Goal: Task Accomplishment & Management: Use online tool/utility

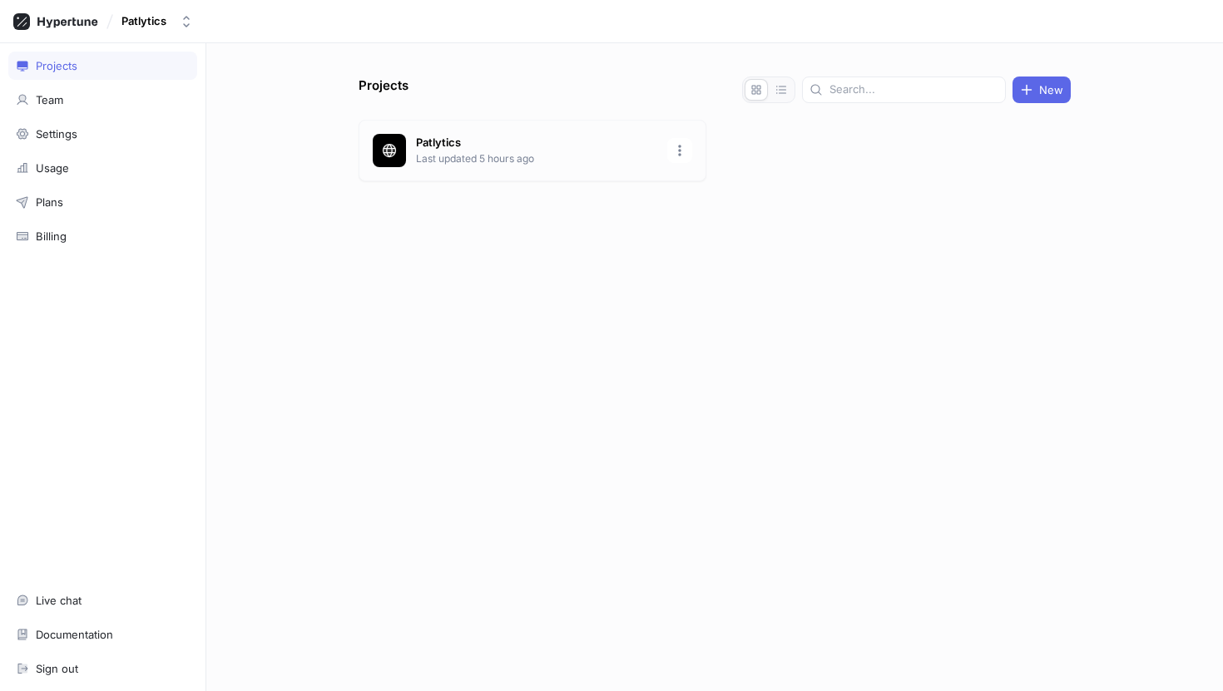
click at [474, 168] on div "Patlytics Last updated 5 hours ago" at bounding box center [532, 151] width 348 height 62
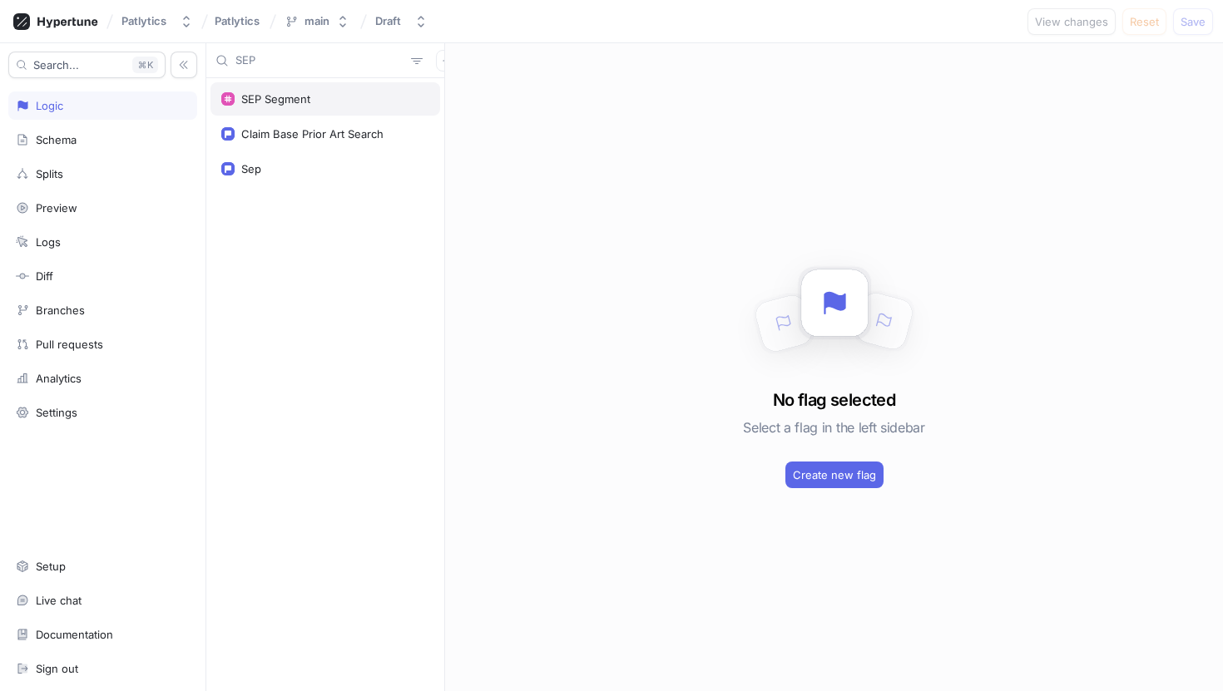
type input "SEP"
click at [285, 97] on div "SEP Segment" at bounding box center [275, 98] width 69 height 13
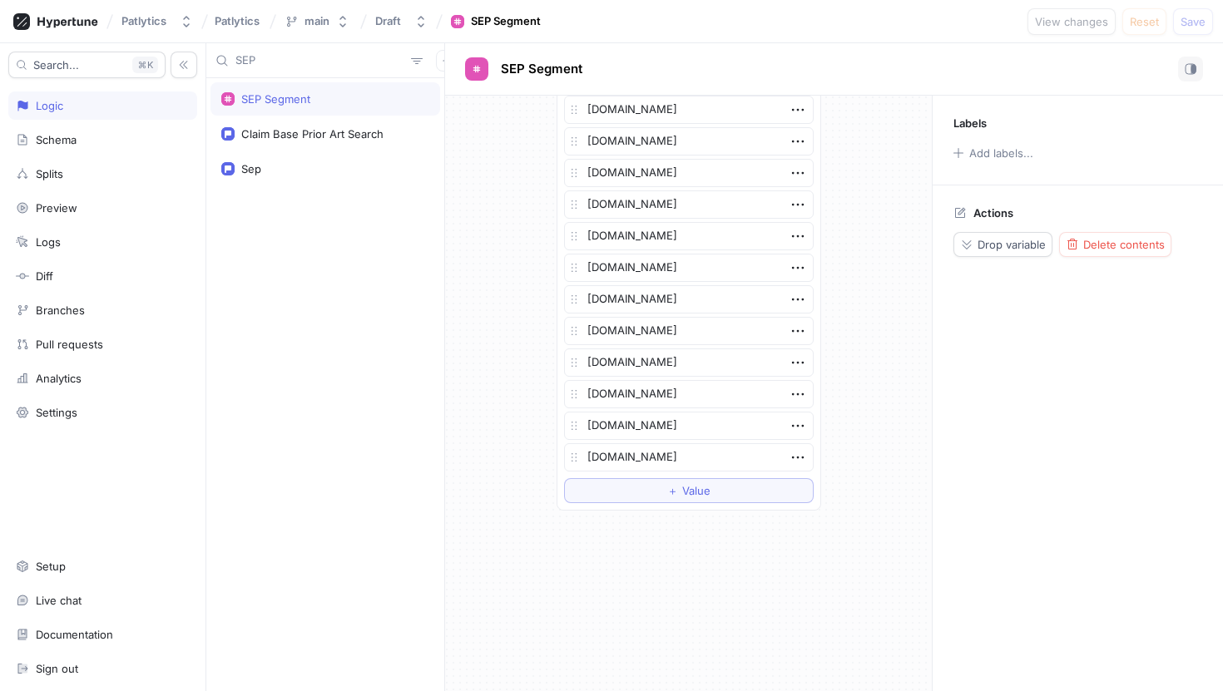
scroll to position [592, 0]
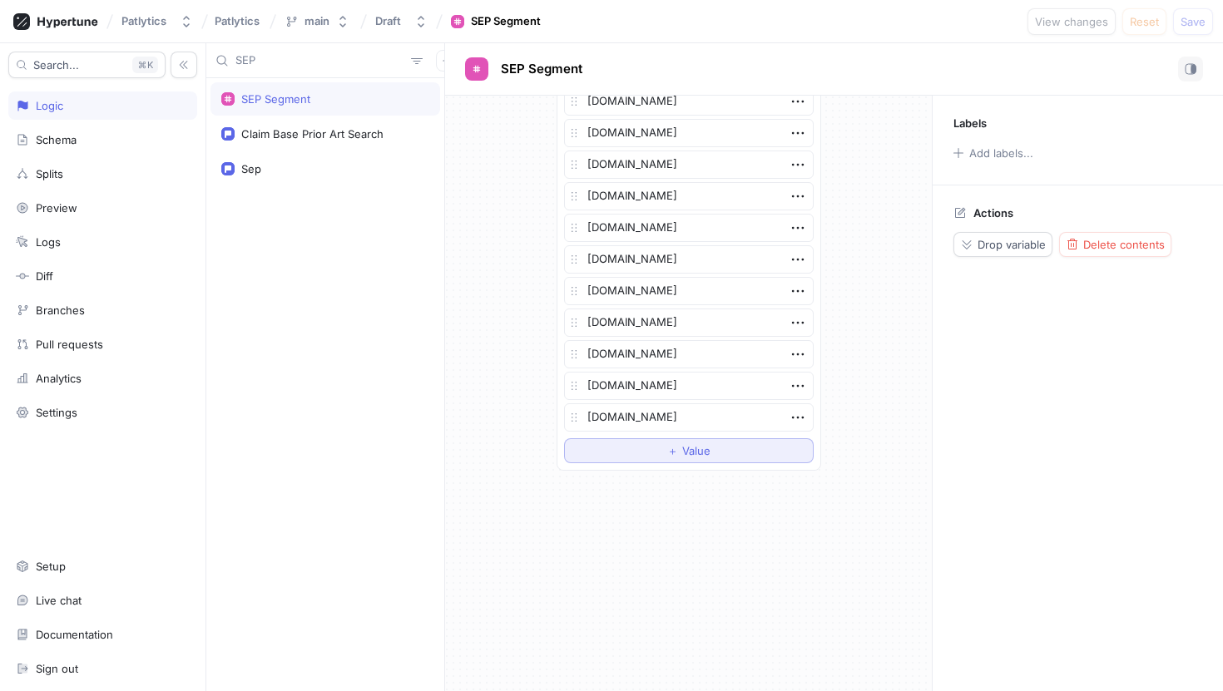
click at [727, 451] on button "＋ Value" at bounding box center [689, 450] width 250 height 25
type textarea "x"
type textarea "C"
type textarea "x"
type textarea "Ca"
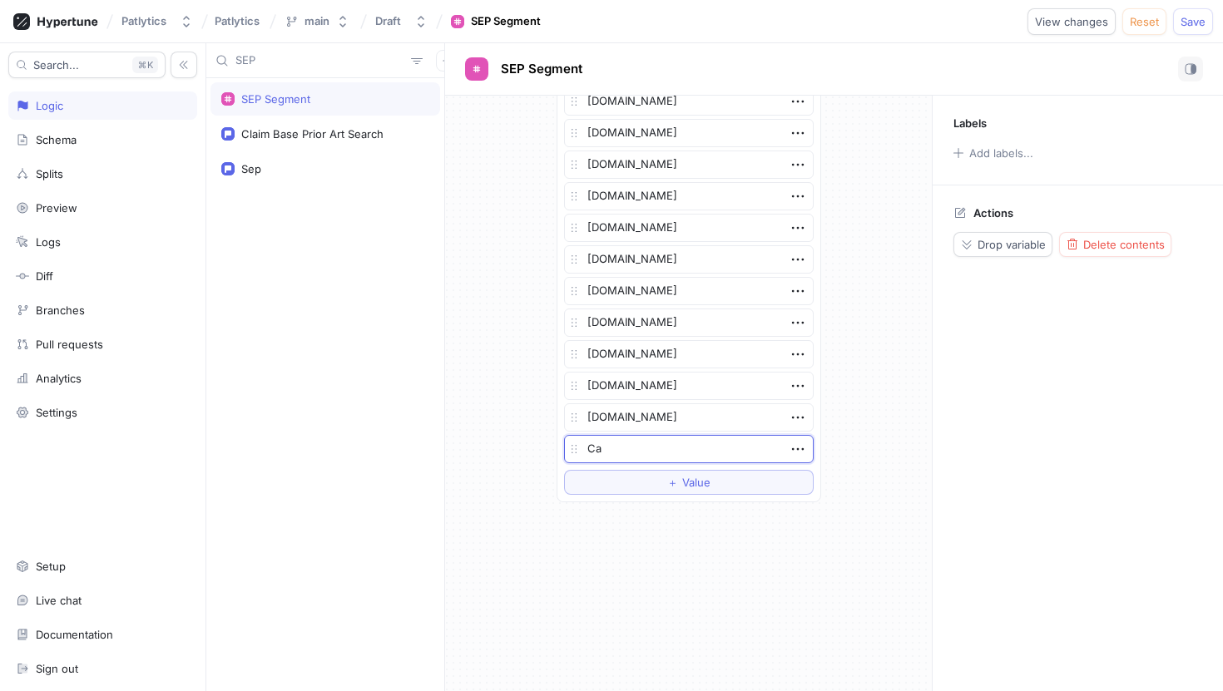
type textarea "x"
type textarea "Cah"
type textarea "x"
type textarea "Cahi"
type textarea "x"
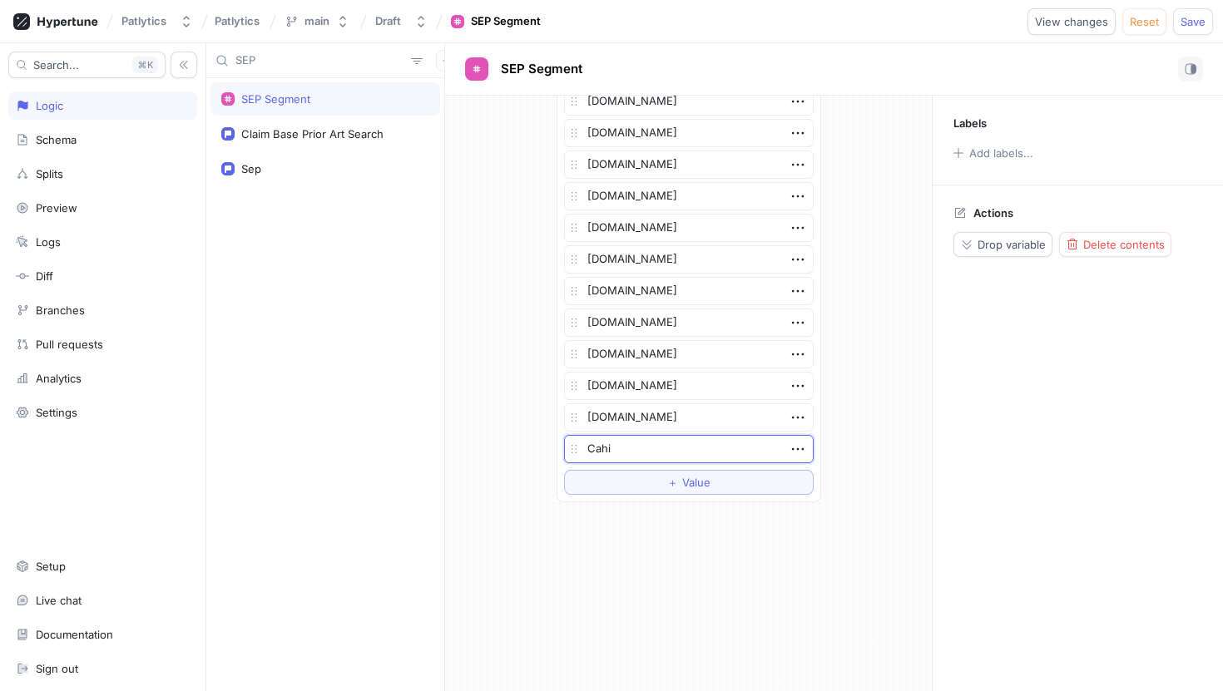
type textarea "Cahil"
type textarea "x"
type textarea "[PERSON_NAME]"
type textarea "x"
type textarea "[PERSON_NAME]."
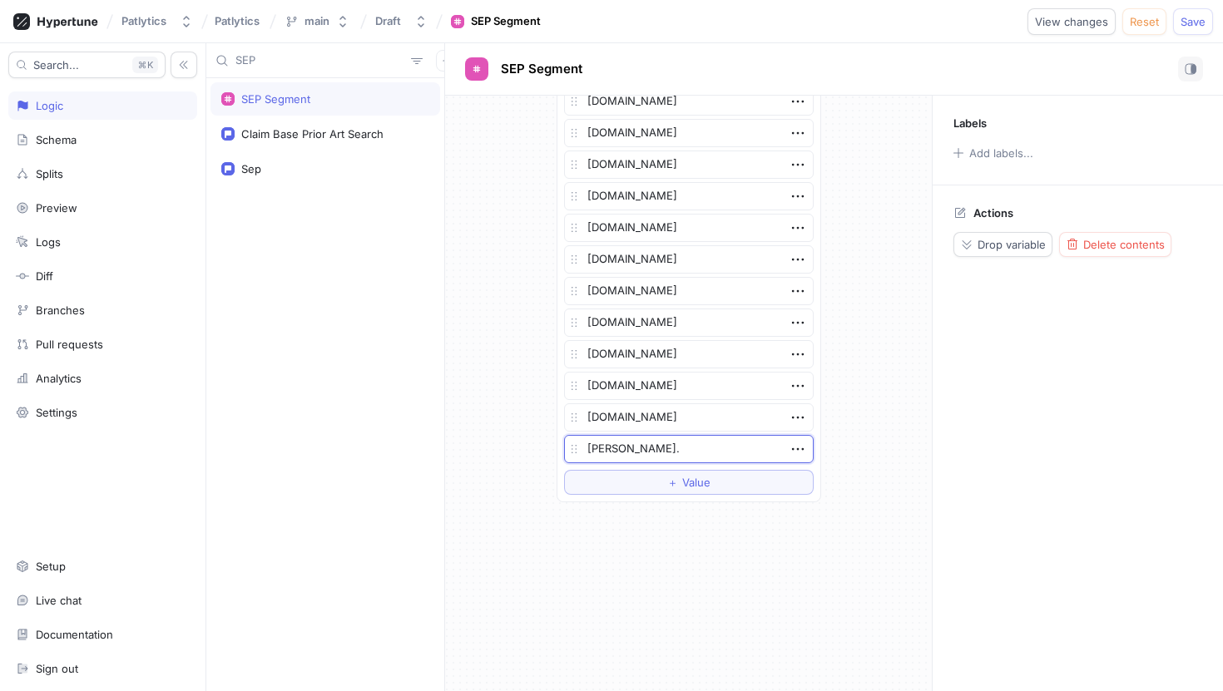
type textarea "x"
type textarea "[PERSON_NAME].c"
type textarea "x"
type textarea "[PERSON_NAME][DOMAIN_NAME]"
type textarea "x"
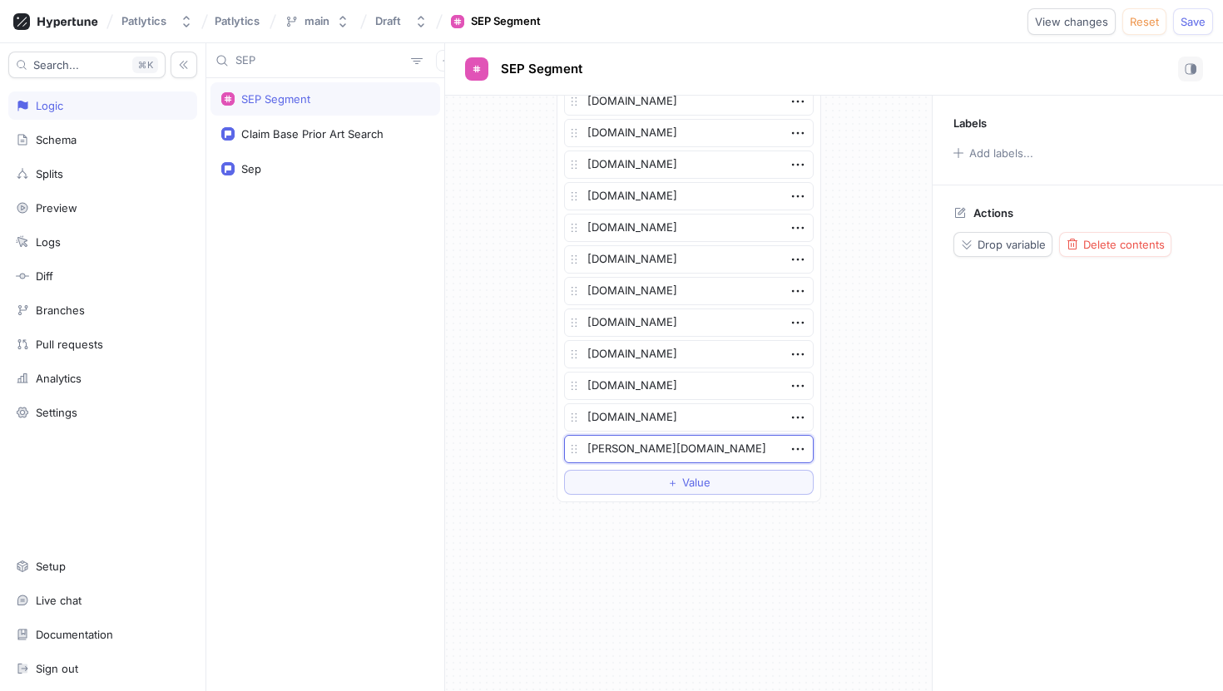
type textarea "[PERSON_NAME][DOMAIN_NAME]"
type textarea "x"
type textarea "[PERSON_NAME][DOMAIN_NAME]"
type textarea "x"
type textarea "[PERSON_NAME].c"
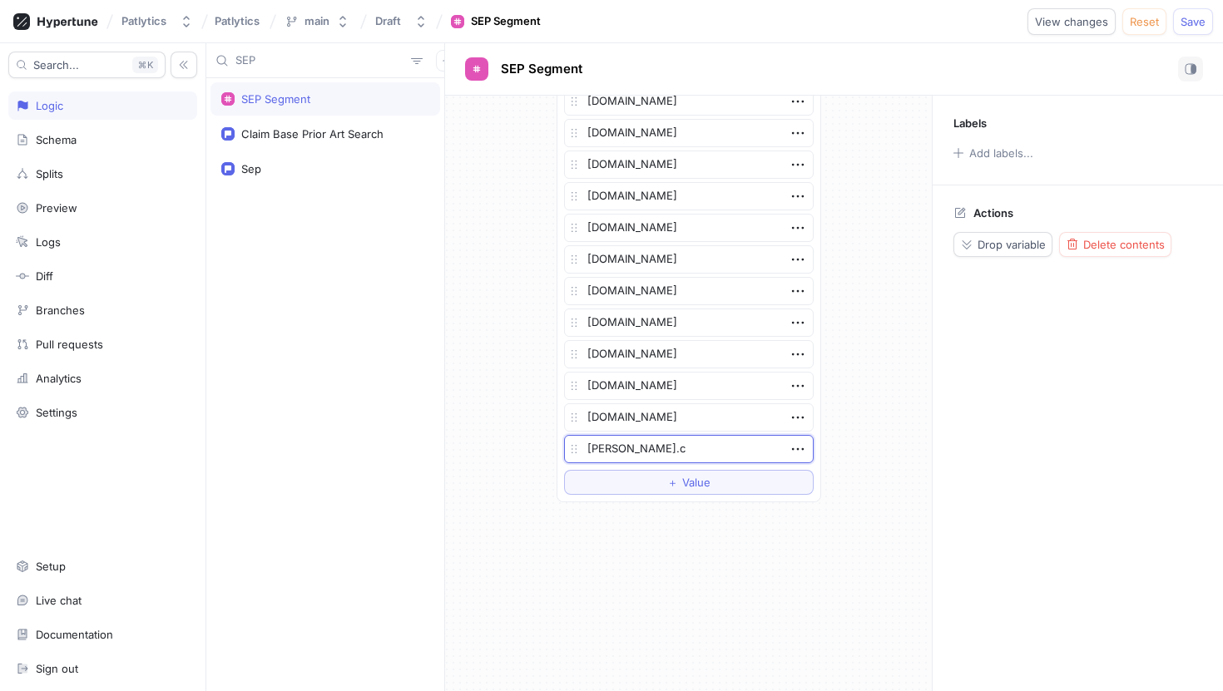
type textarea "x"
type textarea "[PERSON_NAME]."
type textarea "x"
type textarea "[PERSON_NAME]"
type textarea "x"
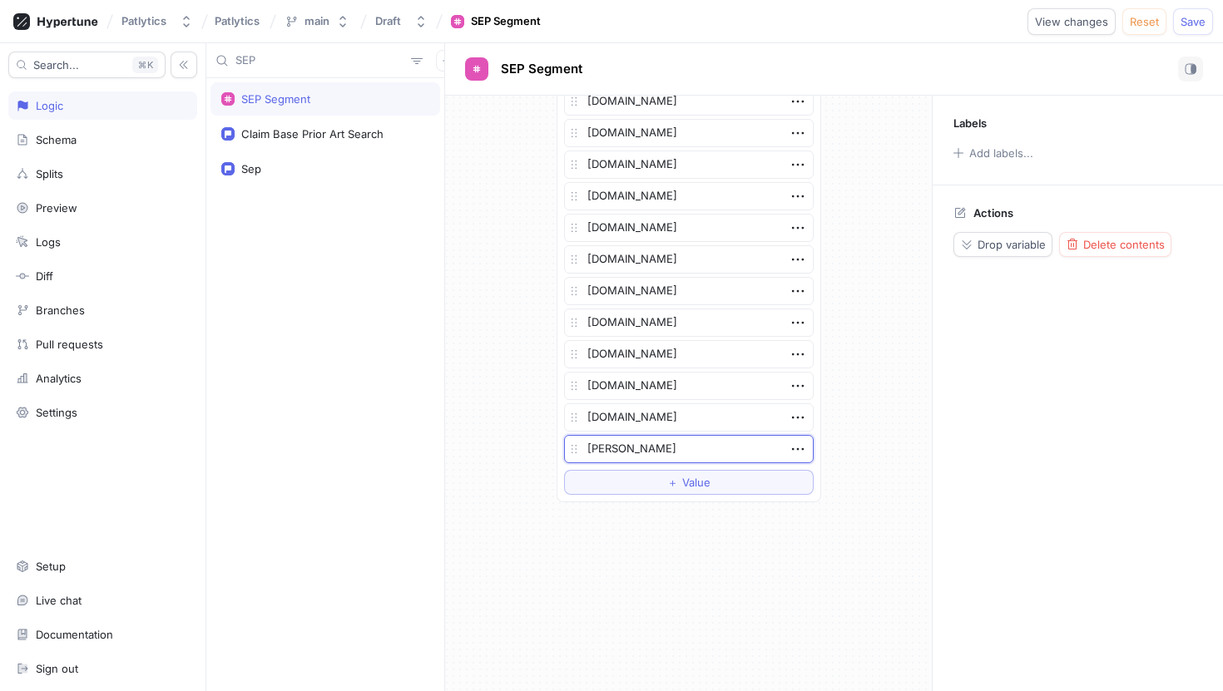
type textarea "Cahil"
type textarea "x"
type textarea "Cahi"
type textarea "x"
type textarea "Cah"
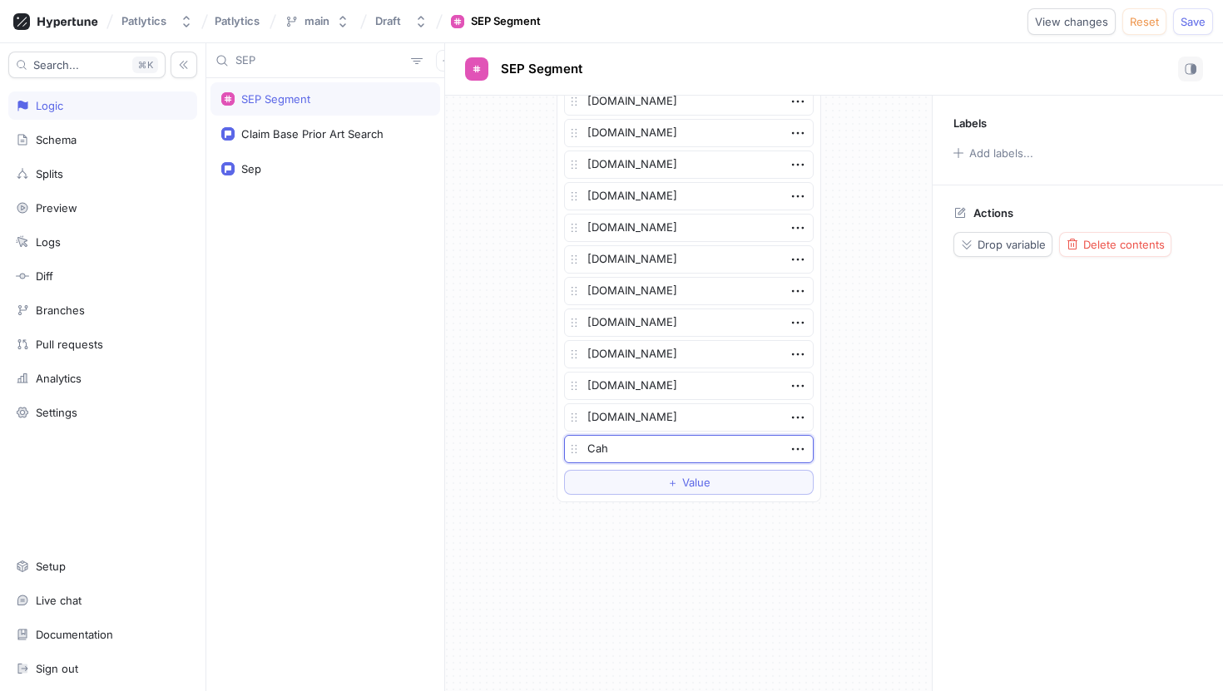
type textarea "x"
type textarea "Ca"
type textarea "x"
type textarea "C"
type textarea "x"
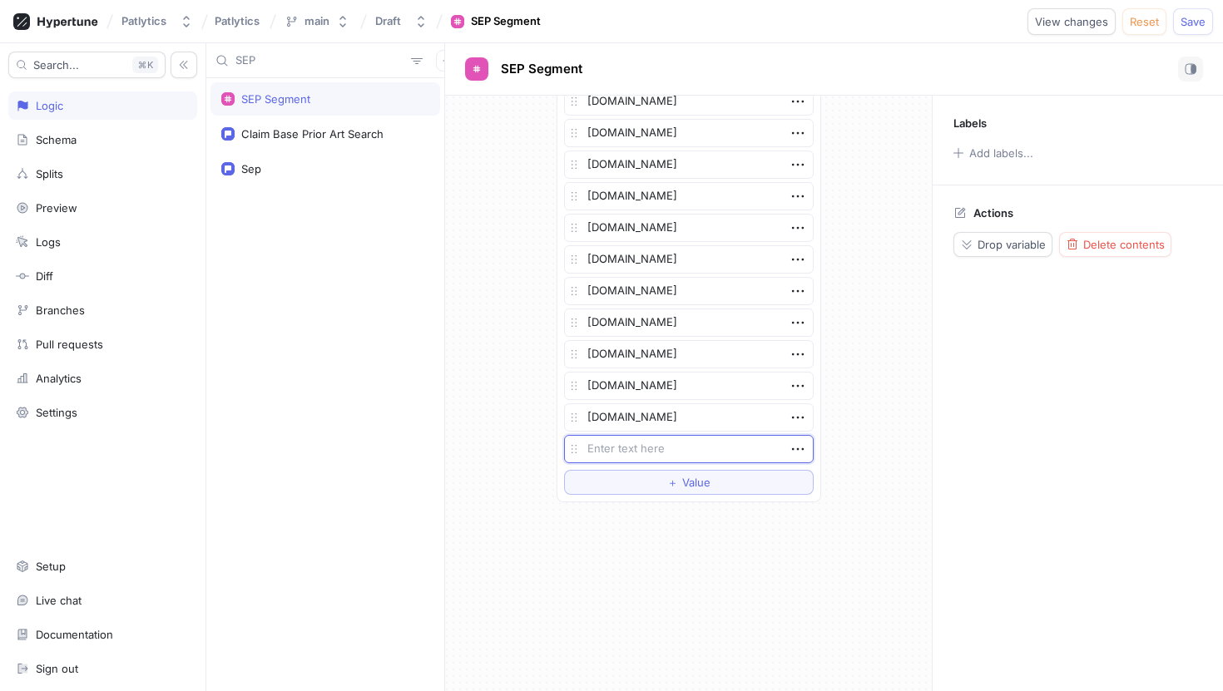
type textarea "x"
type textarea "c"
type textarea "x"
type textarea "ca"
type textarea "x"
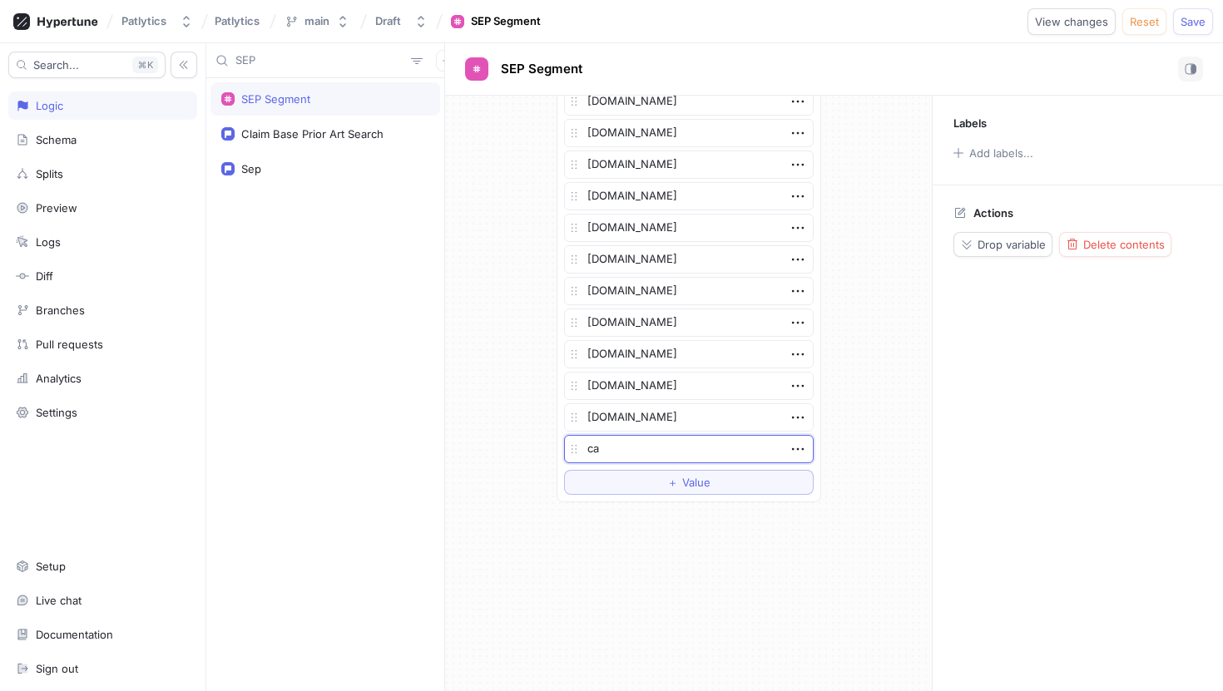
type textarea "cah"
type textarea "x"
type textarea "cahi"
type textarea "x"
type textarea "cahil"
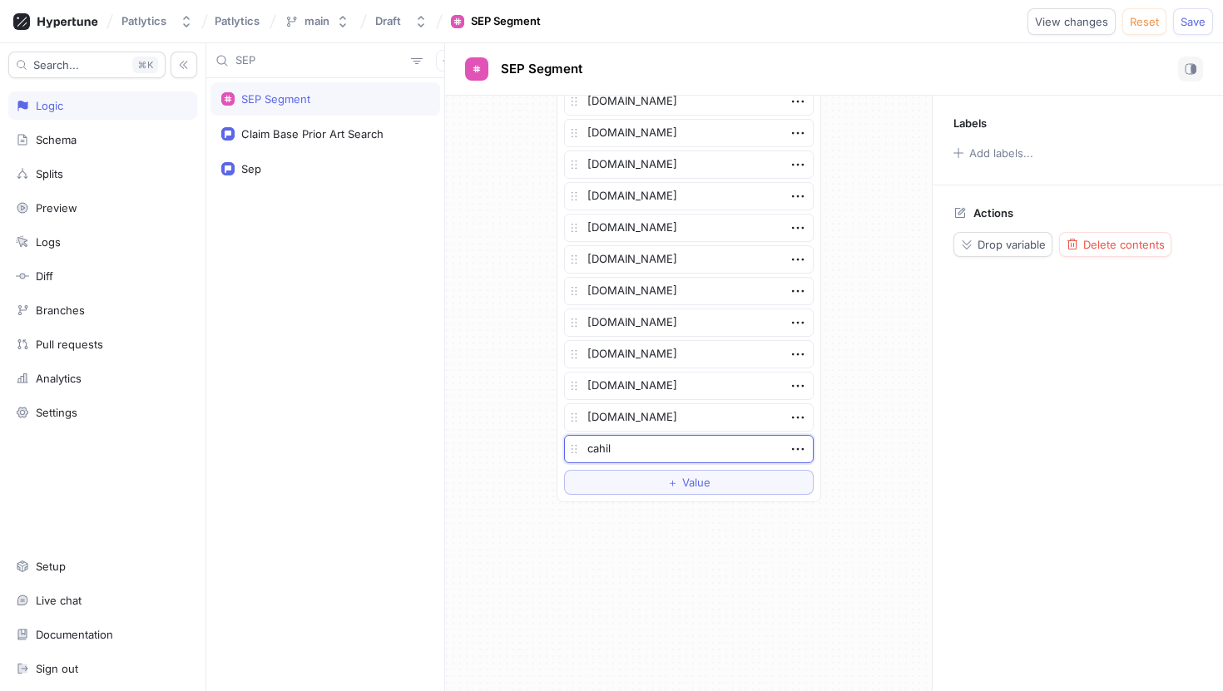
type textarea "x"
type textarea "[PERSON_NAME]"
type textarea "x"
type textarea "[PERSON_NAME]."
type textarea "x"
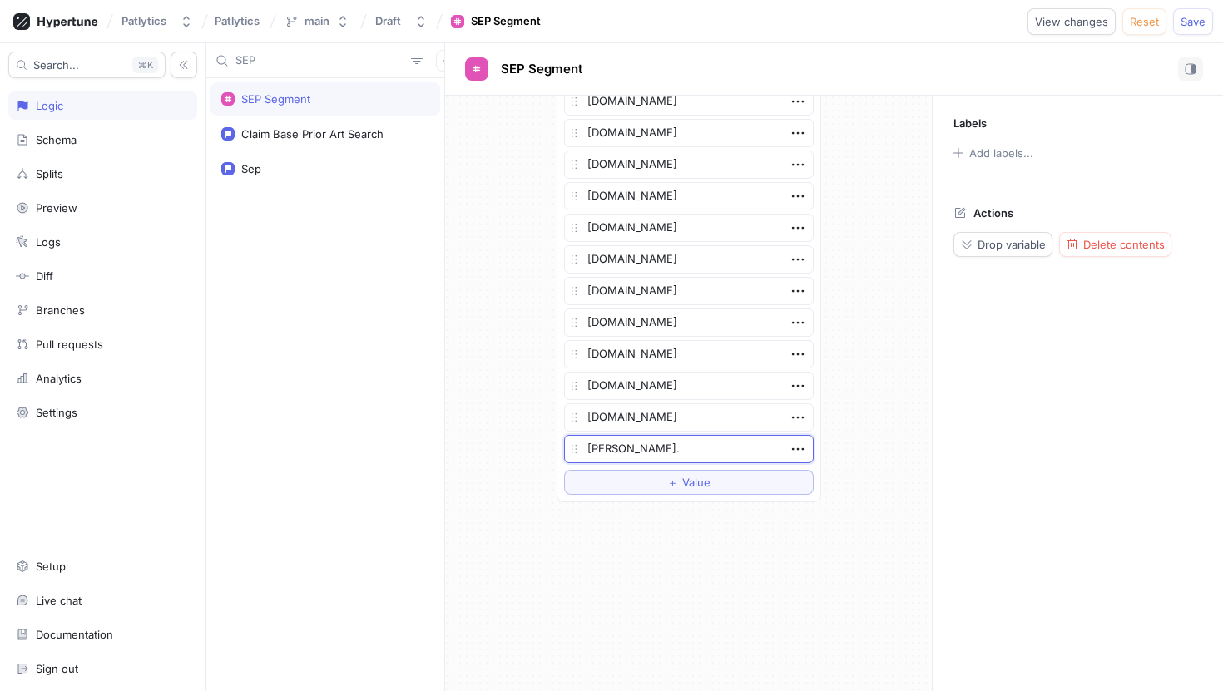
type textarea "[PERSON_NAME].c"
type textarea "x"
type textarea "[PERSON_NAME][DOMAIN_NAME]"
type textarea "x"
type textarea "[PERSON_NAME][DOMAIN_NAME]"
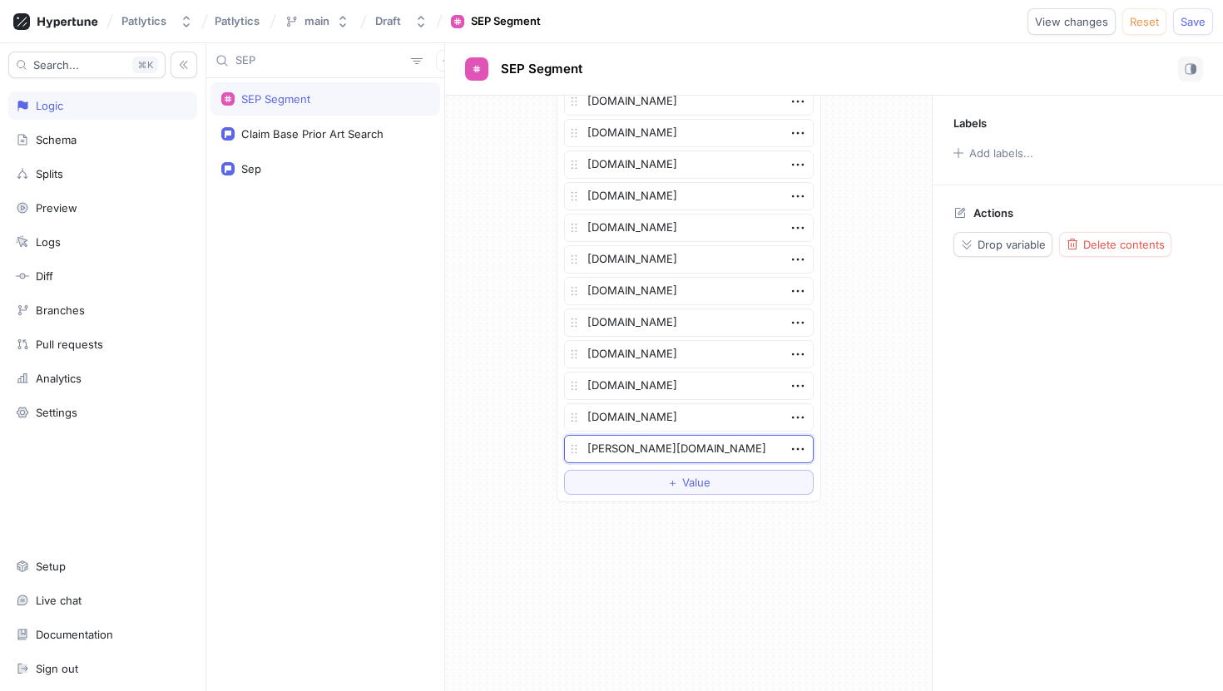
type textarea "x"
click at [842, 517] on div "List [DOMAIN_NAME] [PERSON_NAME][DOMAIN_NAME] [DOMAIN_NAME] [DOMAIN_NAME] [DOMA…" at bounding box center [688, 394] width 487 height 596
click at [1194, 17] on span "Save" at bounding box center [1192, 22] width 25 height 10
click at [295, 63] on input "SEP" at bounding box center [319, 60] width 169 height 17
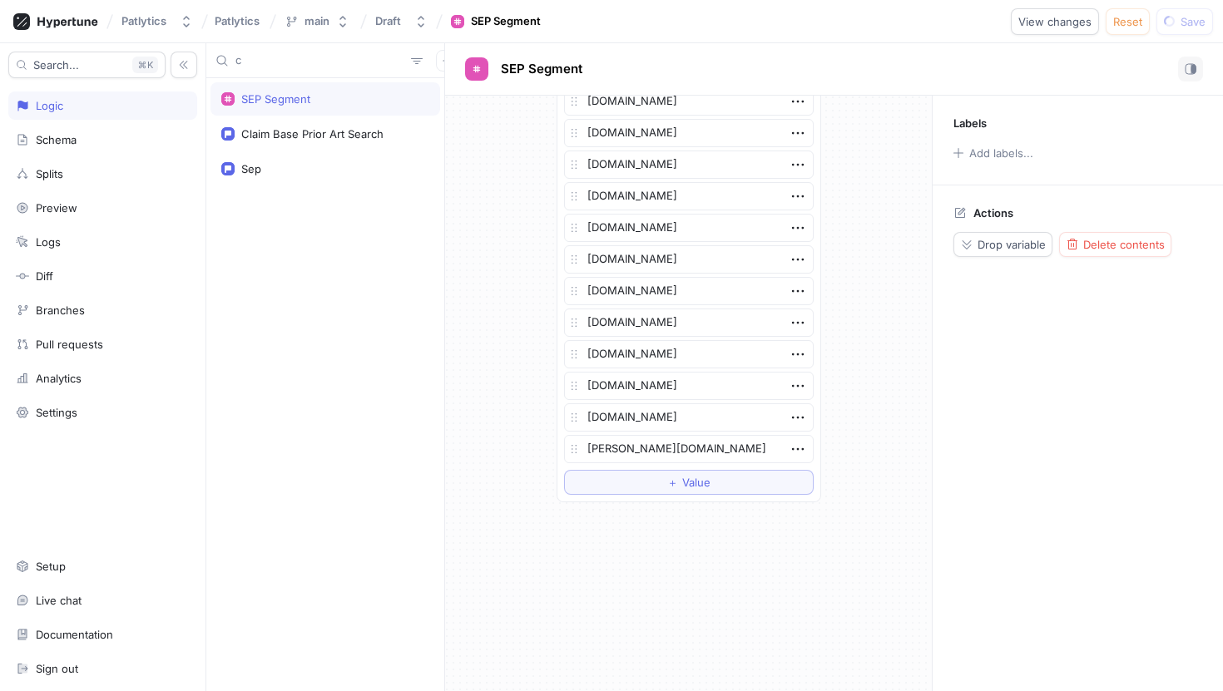
type input "ca"
type textarea "x"
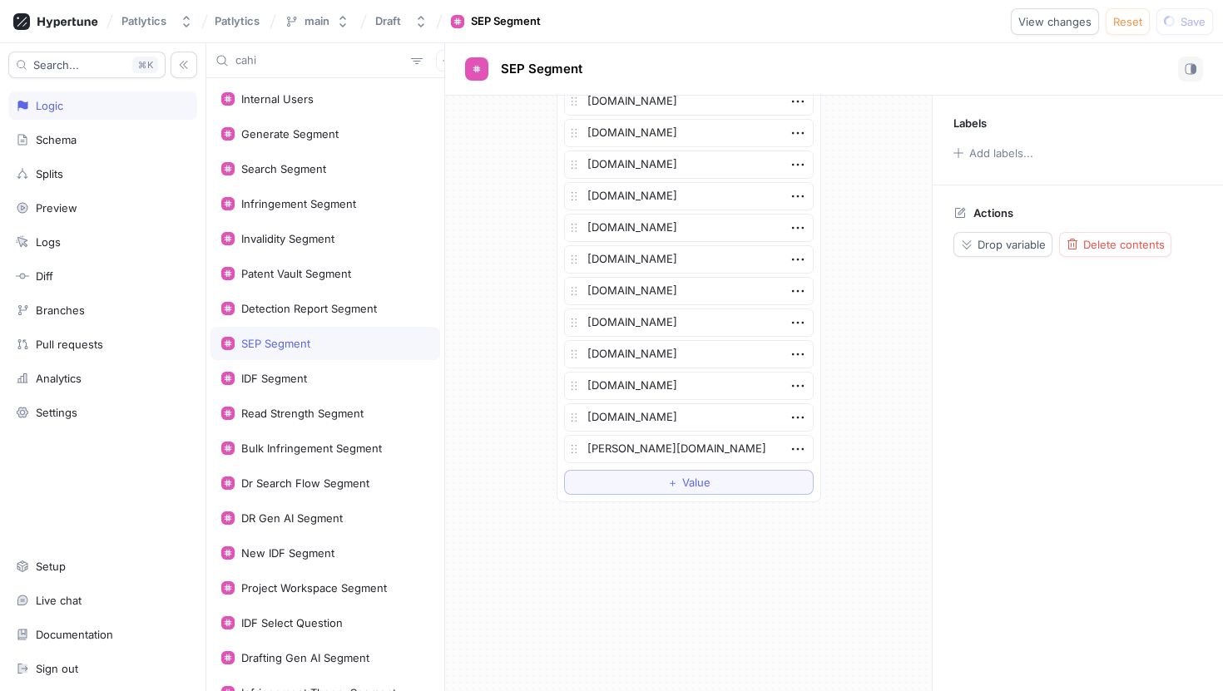
type input "cahil"
type textarea "x"
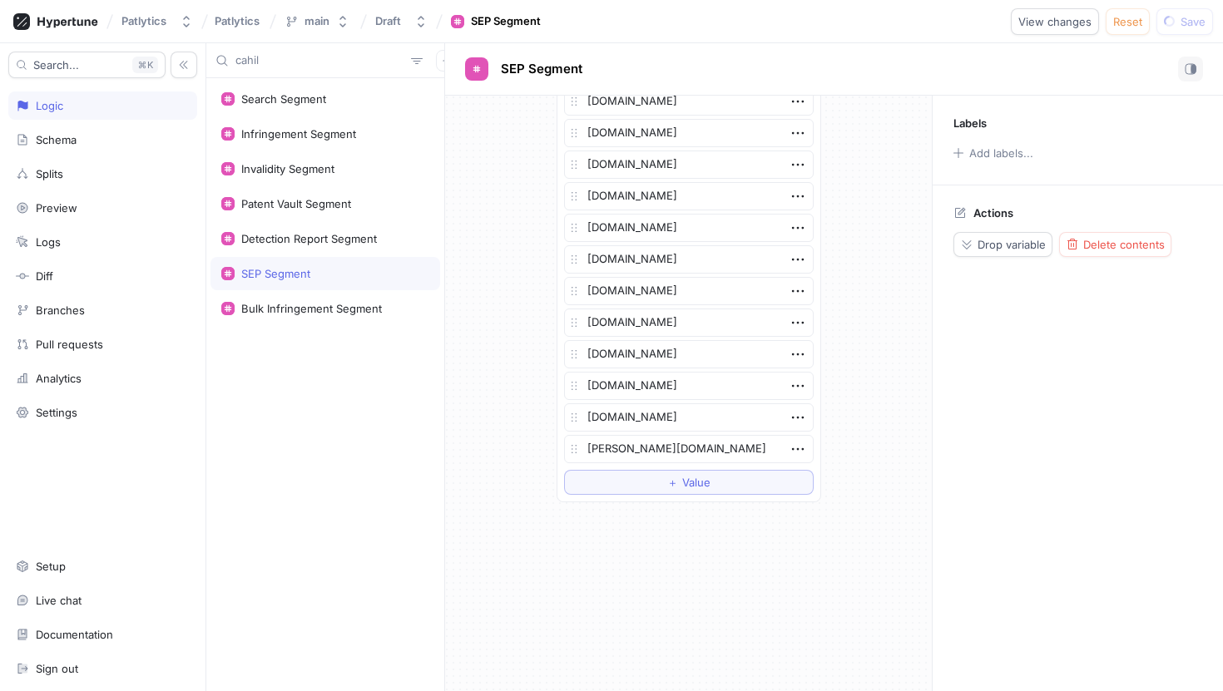
type input "[PERSON_NAME]"
type textarea "x"
